Goal: Find contact information: Find contact information

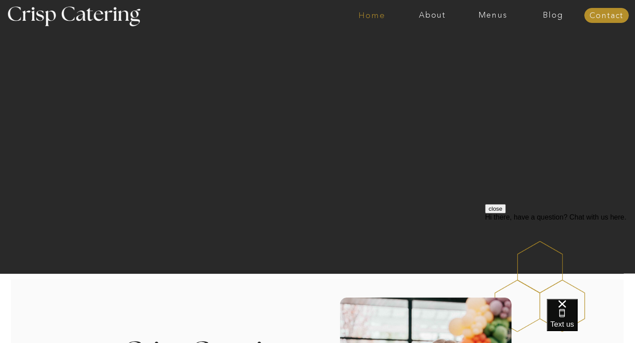
click at [376, 19] on nav "Home" at bounding box center [372, 15] width 60 height 9
click at [605, 14] on nav "Contact" at bounding box center [606, 15] width 45 height 9
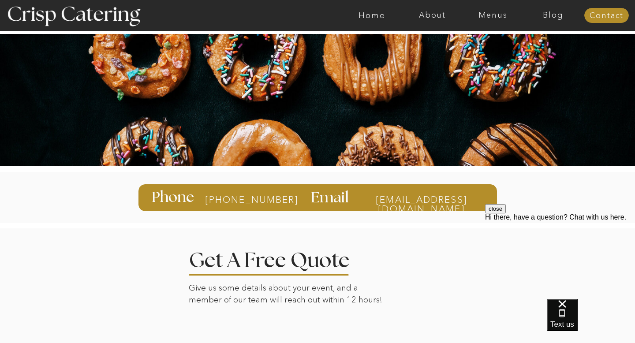
scroll to position [1, 0]
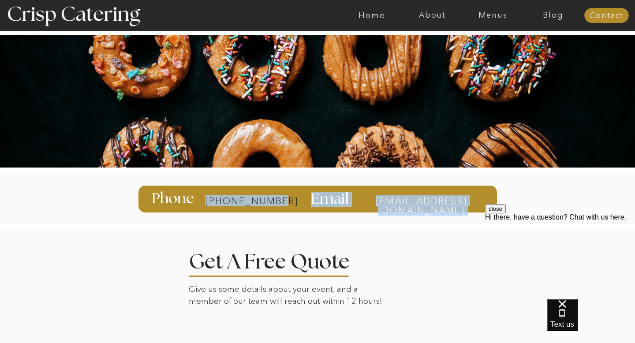
drag, startPoint x: 151, startPoint y: 198, endPoint x: 275, endPoint y: 199, distance: 123.5
click at [275, 199] on div "info@catercrisp.com Email 385-993-4062 Phone" at bounding box center [317, 199] width 529 height 62
copy div "info@catercrisp.com Email 385-993-4062"
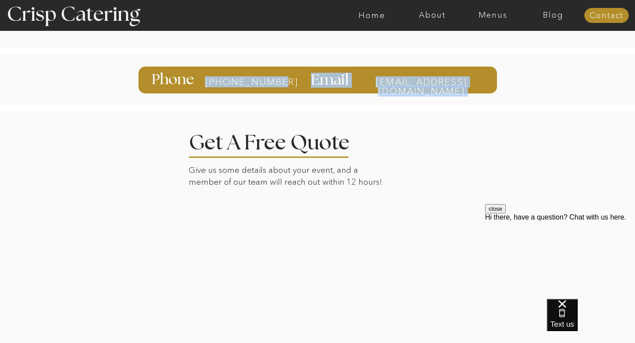
scroll to position [268, 0]
